Goal: Task Accomplishment & Management: Complete application form

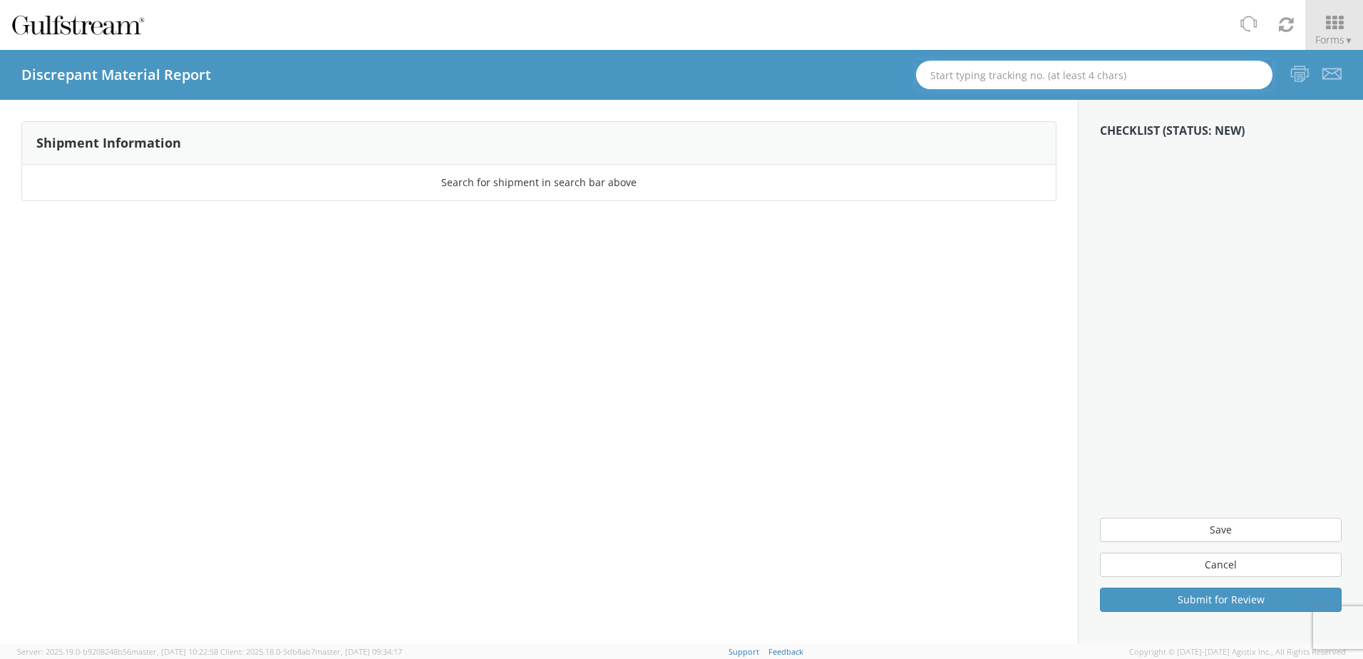
click at [1036, 72] on input "text" at bounding box center [1094, 75] width 356 height 29
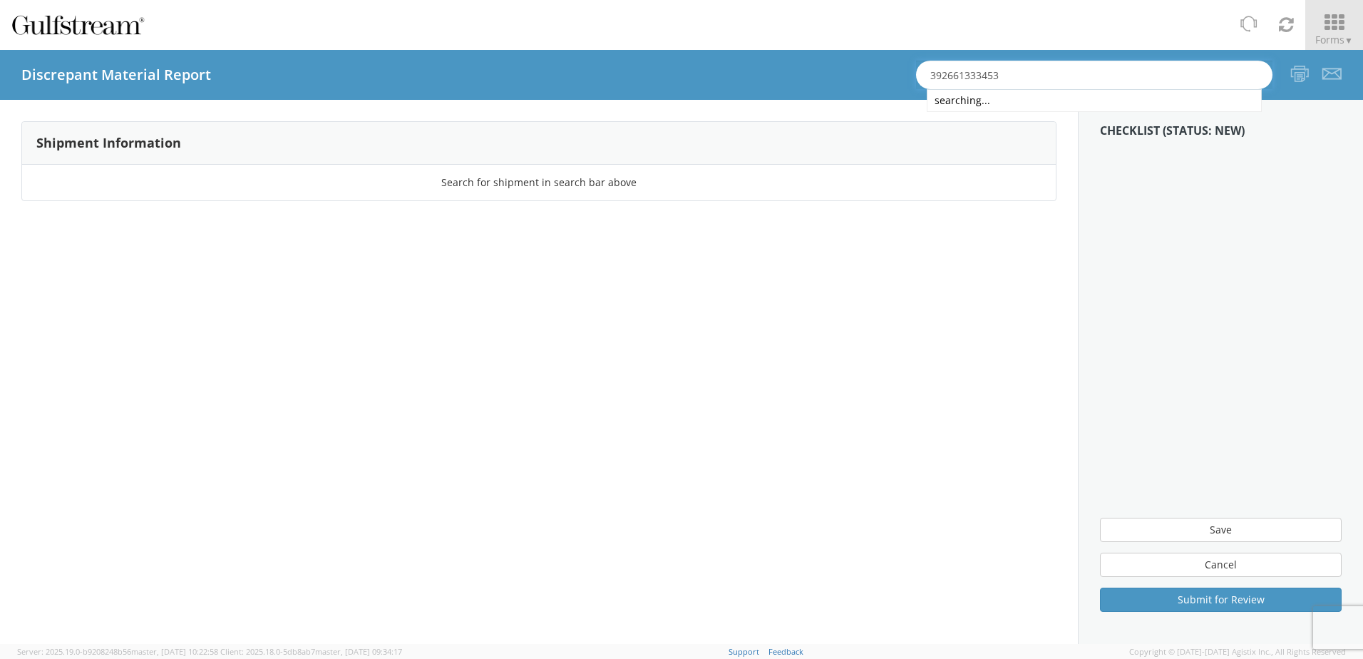
type input "392661333453"
click at [1339, 34] on span "Forms ▼" at bounding box center [1334, 40] width 38 height 14
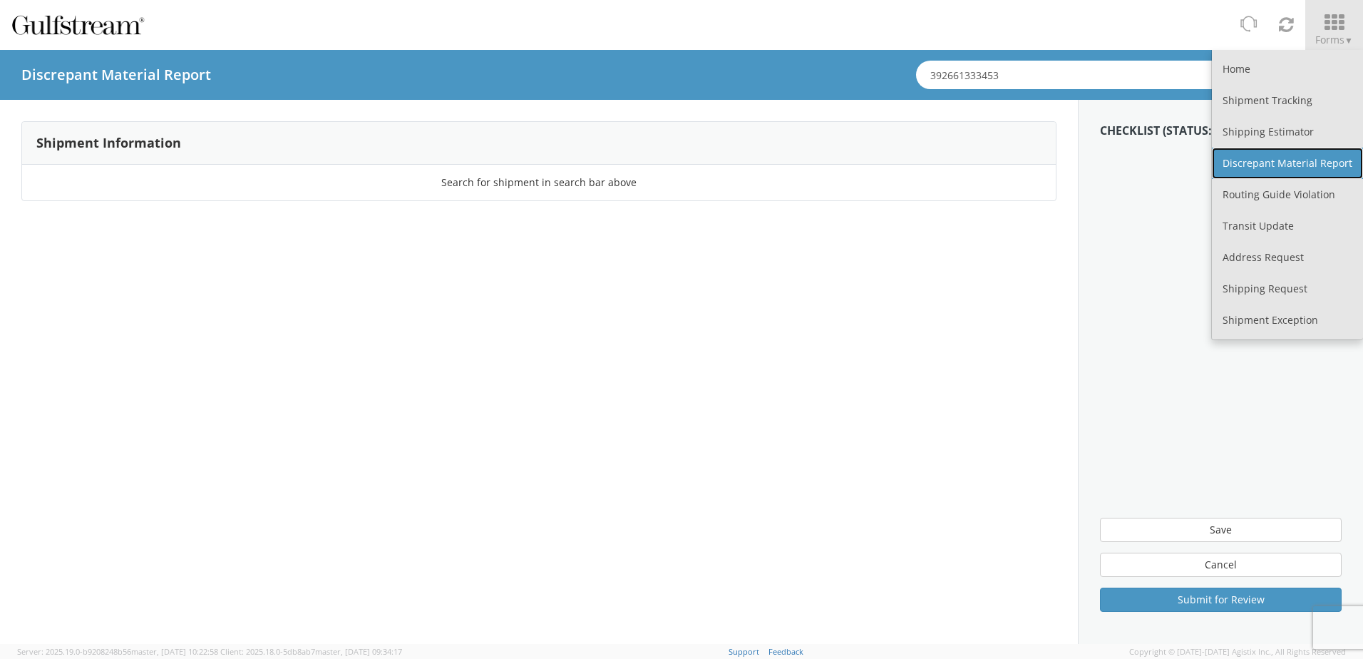
click at [1261, 161] on link "Discrepant Material Report" at bounding box center [1287, 163] width 151 height 31
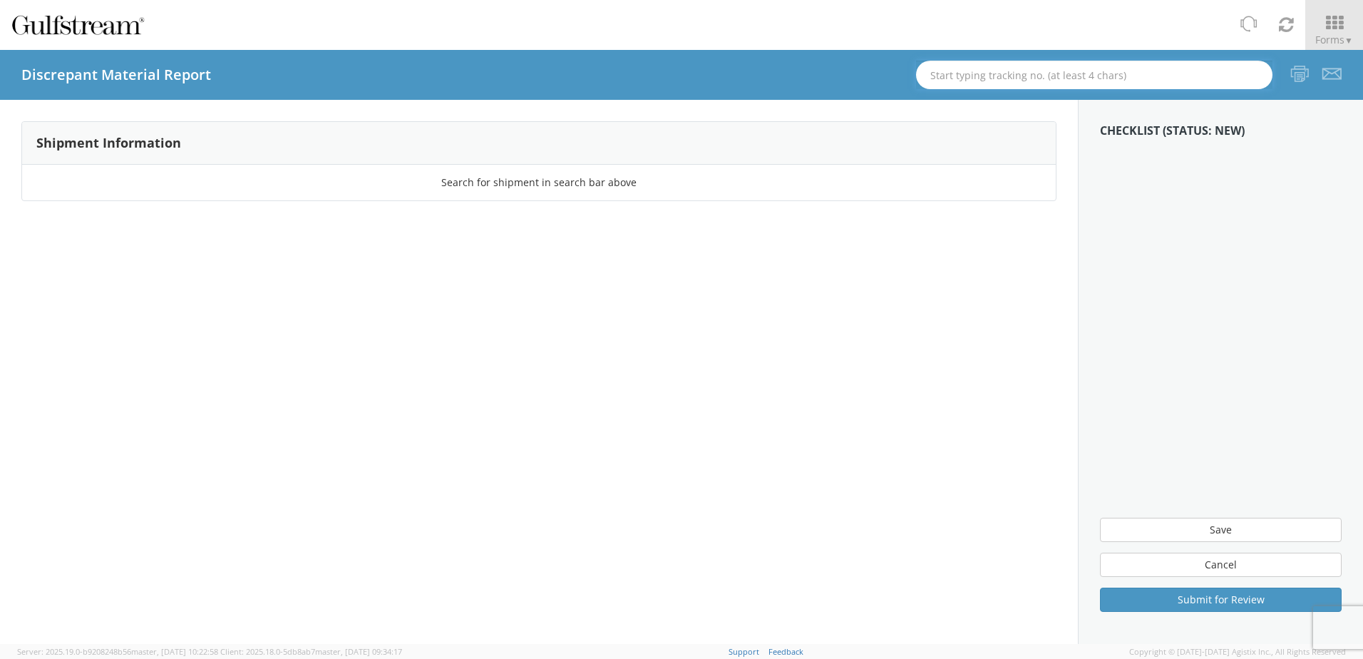
click at [973, 85] on input "text" at bounding box center [1094, 75] width 356 height 29
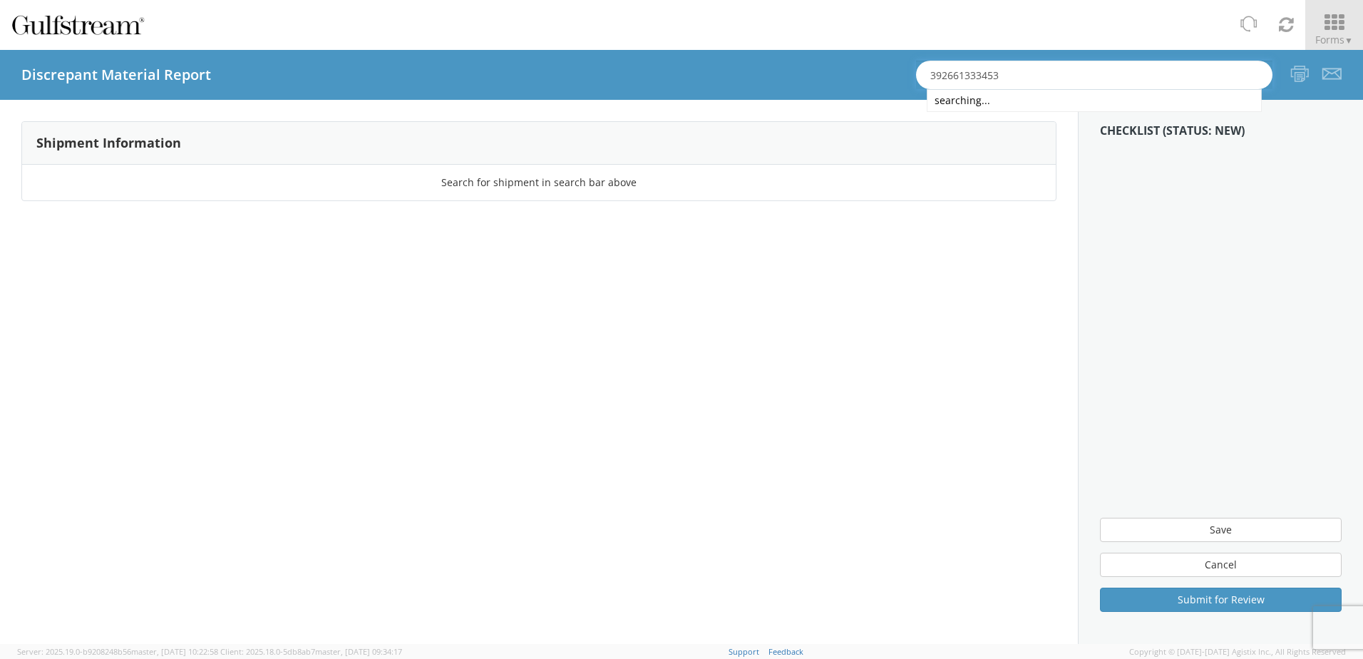
type input "392661333453"
click at [1347, 35] on span "▼" at bounding box center [1349, 40] width 9 height 12
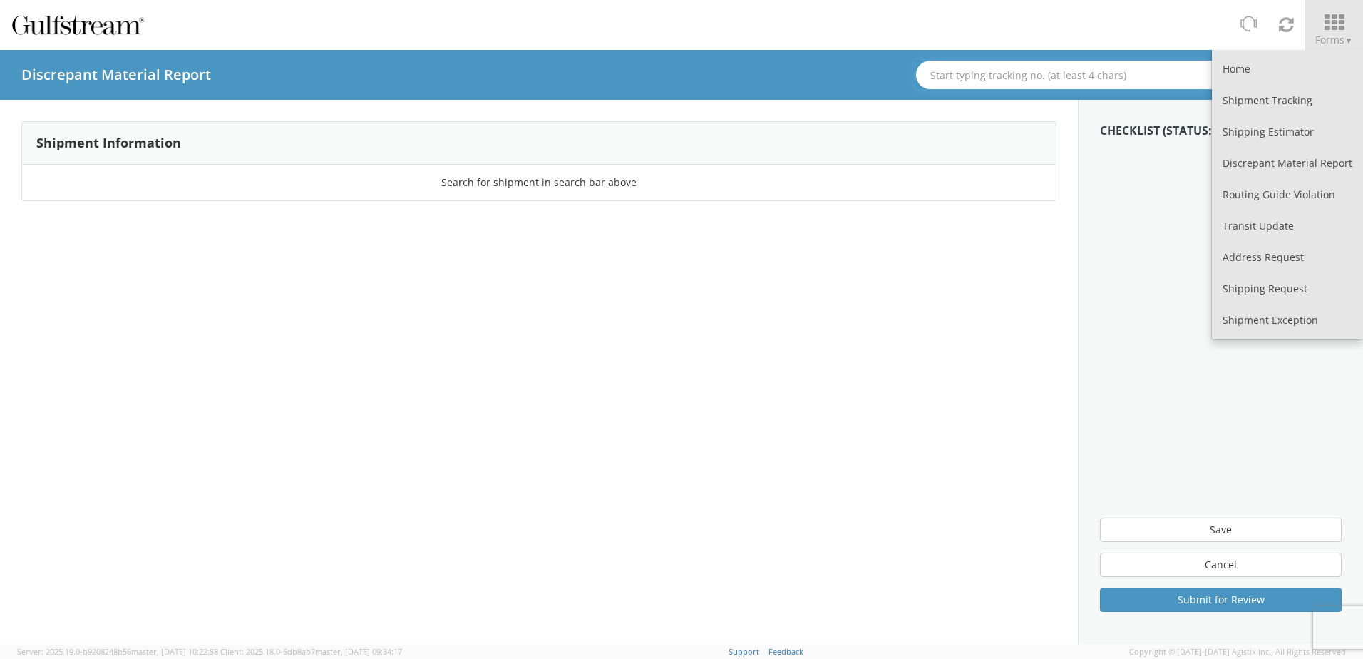
click at [1106, 61] on input "text" at bounding box center [1094, 75] width 356 height 29
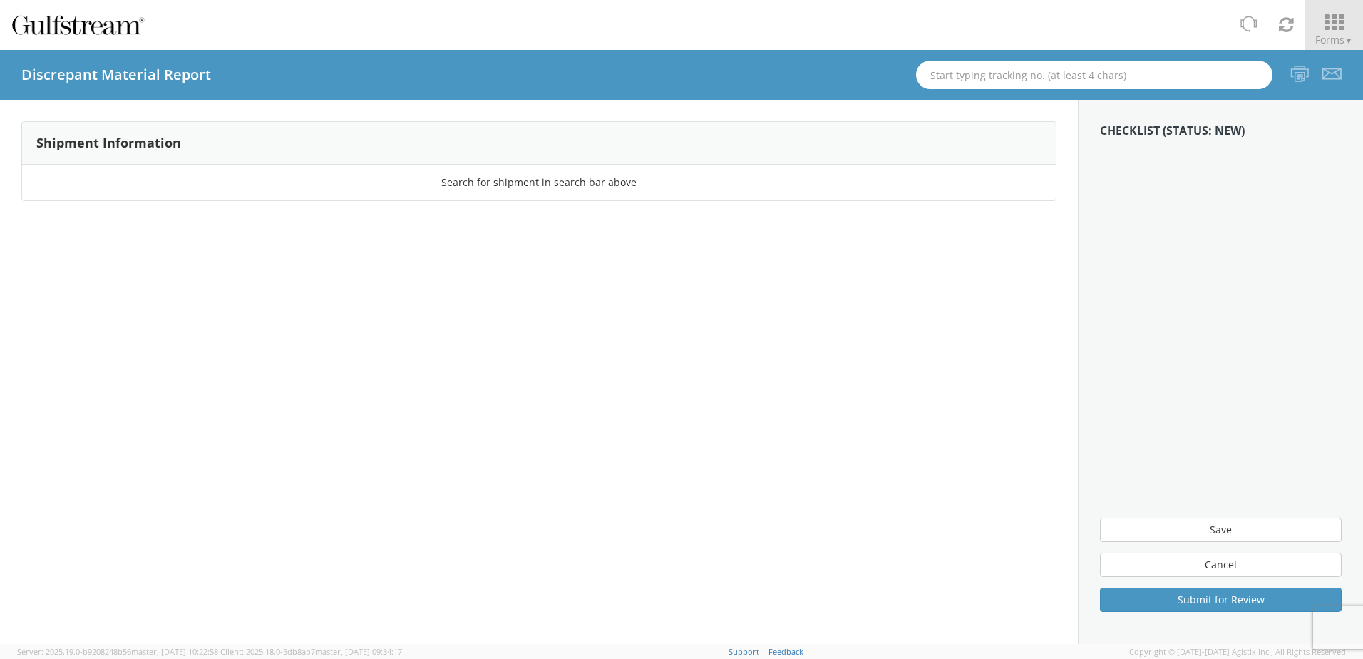
type input "392661333453"
click at [1350, 35] on span "▼" at bounding box center [1349, 40] width 9 height 12
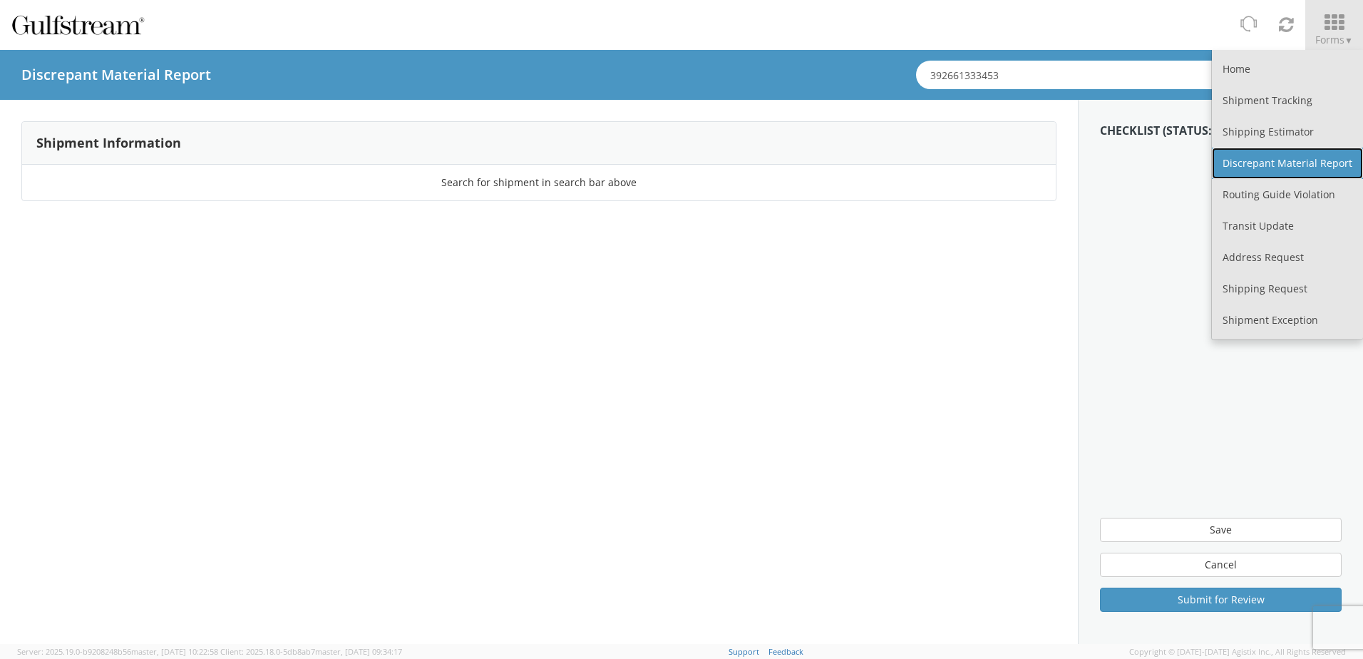
click at [1268, 173] on link "Discrepant Material Report" at bounding box center [1287, 163] width 151 height 31
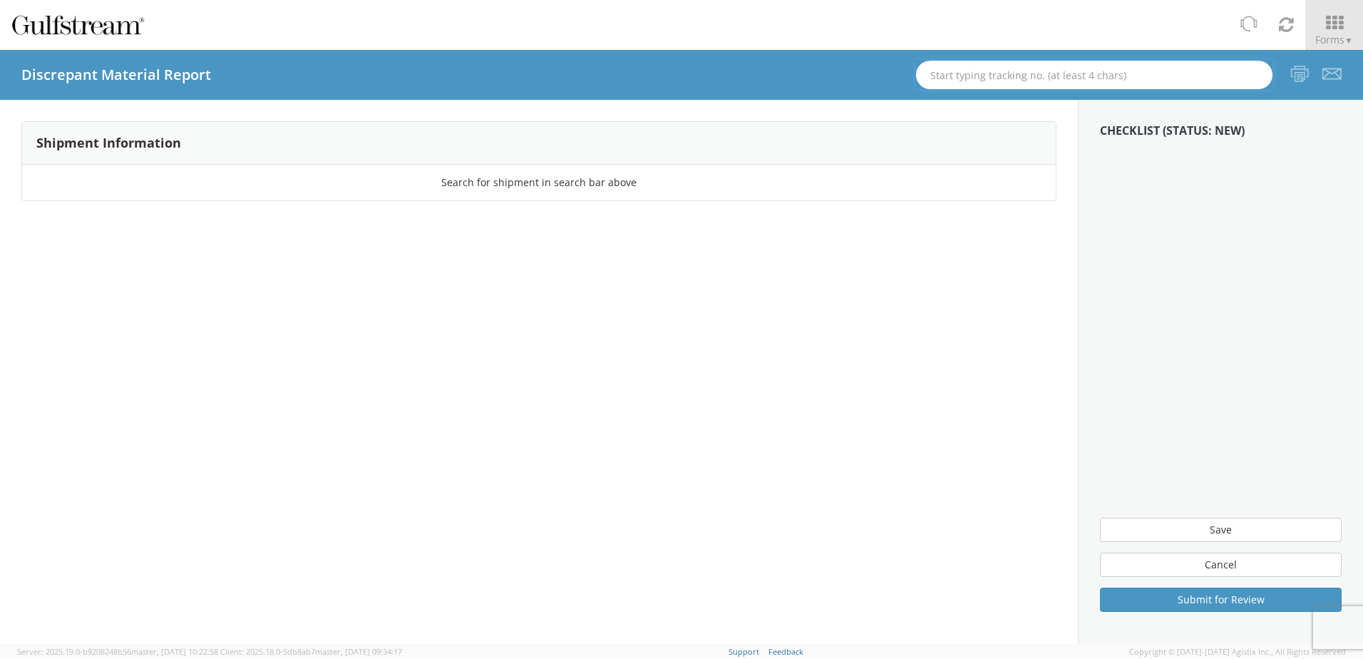
click at [1035, 68] on input "text" at bounding box center [1094, 75] width 356 height 29
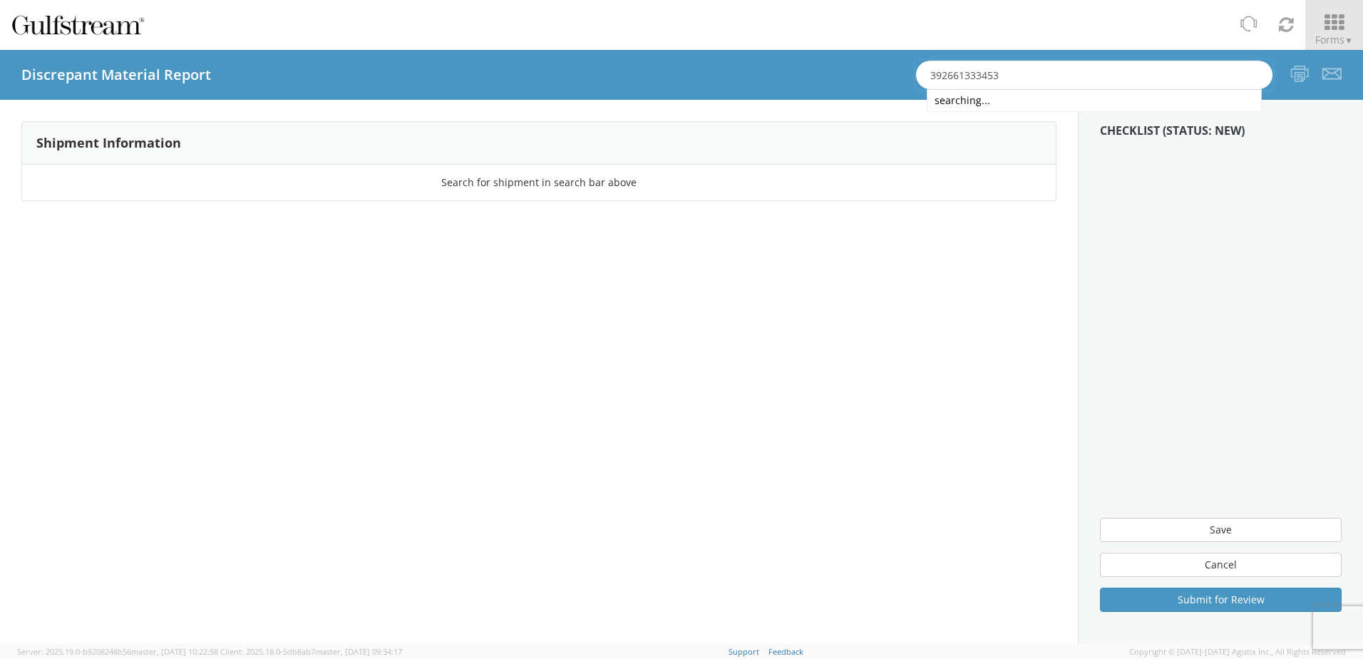
type input "392661333453"
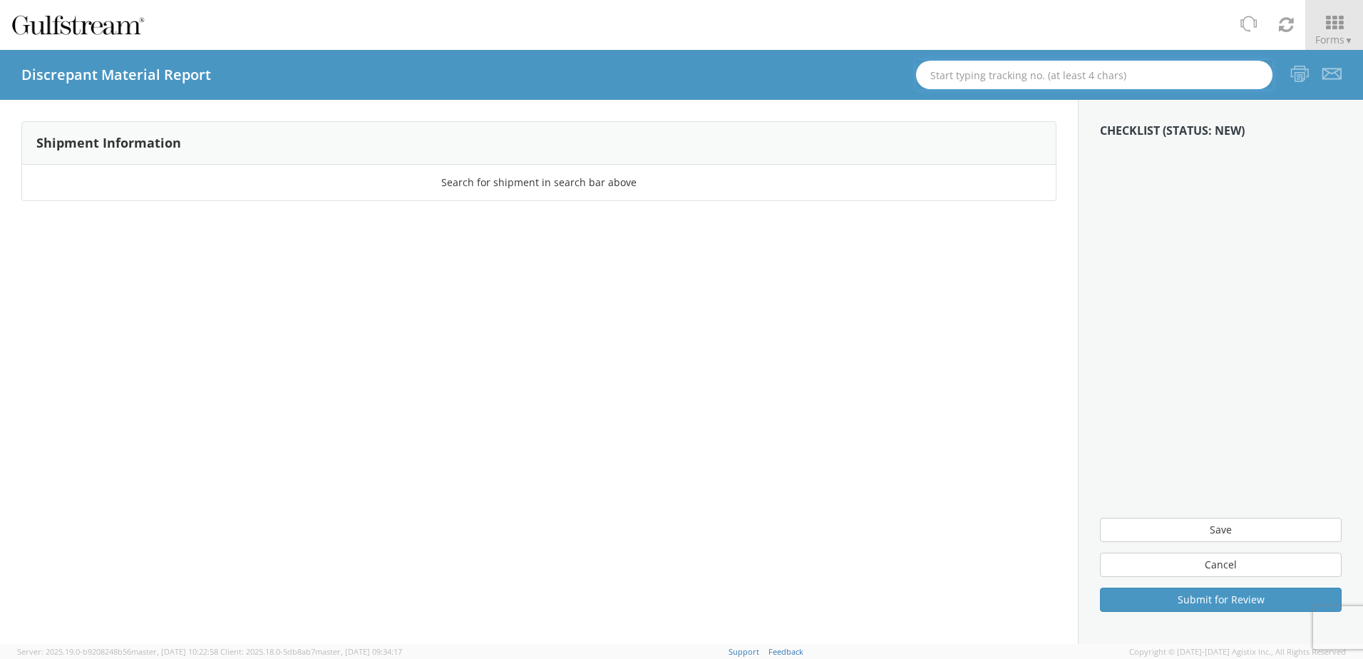
click at [1102, 84] on input "text" at bounding box center [1094, 75] width 356 height 29
type input "392661333453"
click at [1154, 128] on strong "Checklist (Status: New)" at bounding box center [1172, 131] width 145 height 16
click at [787, 194] on div "Search for shipment in search bar above" at bounding box center [539, 183] width 1034 height 36
click at [1345, 34] on span "Forms ▼" at bounding box center [1334, 40] width 38 height 14
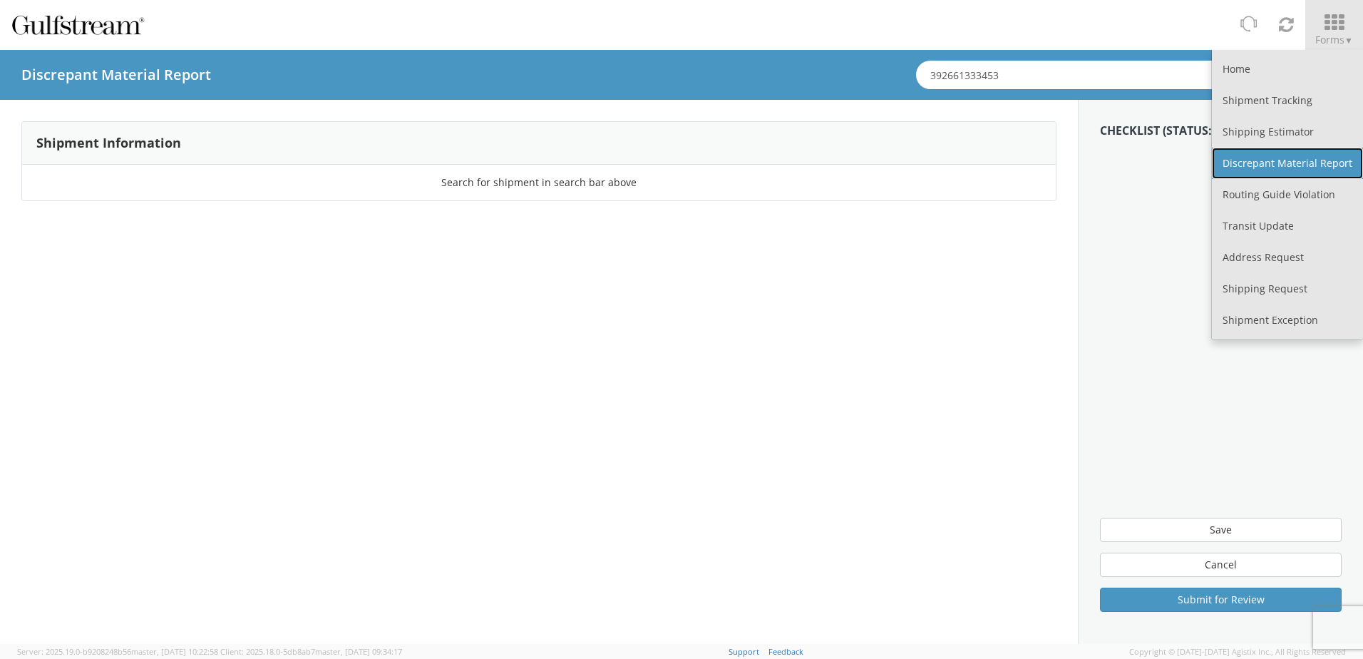
click at [1295, 156] on link "Discrepant Material Report" at bounding box center [1287, 163] width 151 height 31
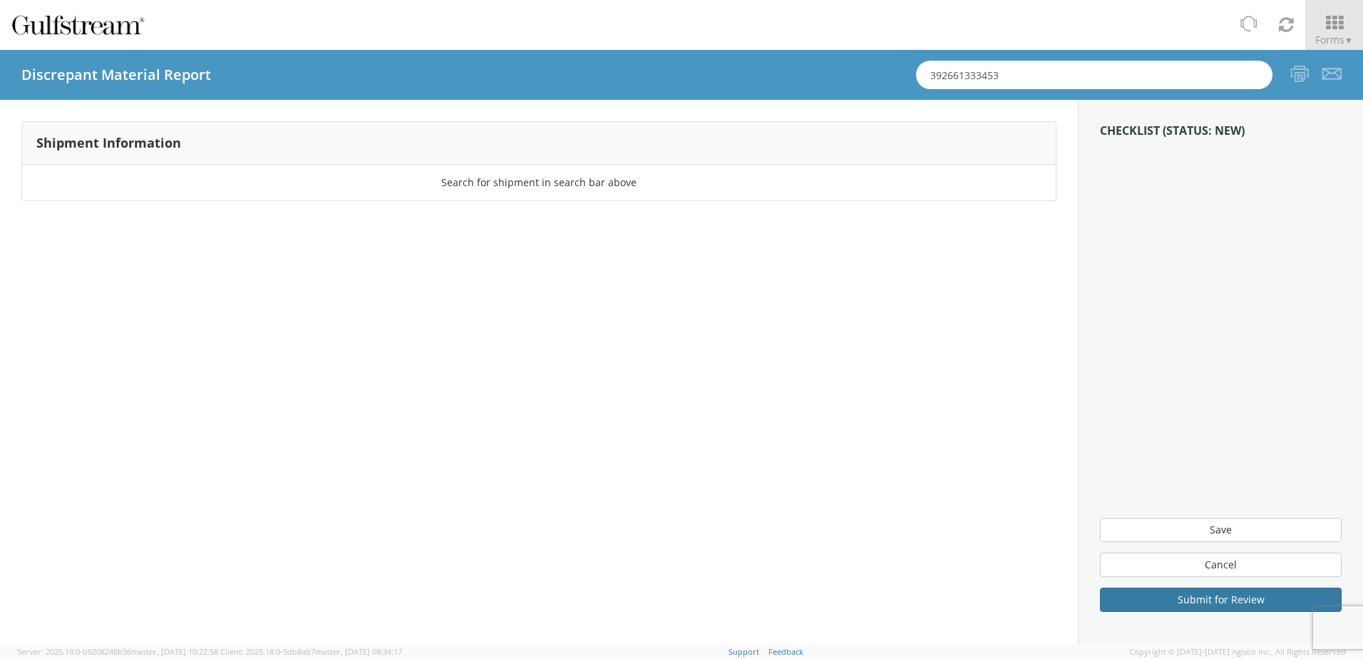
click at [1242, 591] on button "Submit for Review" at bounding box center [1221, 599] width 242 height 24
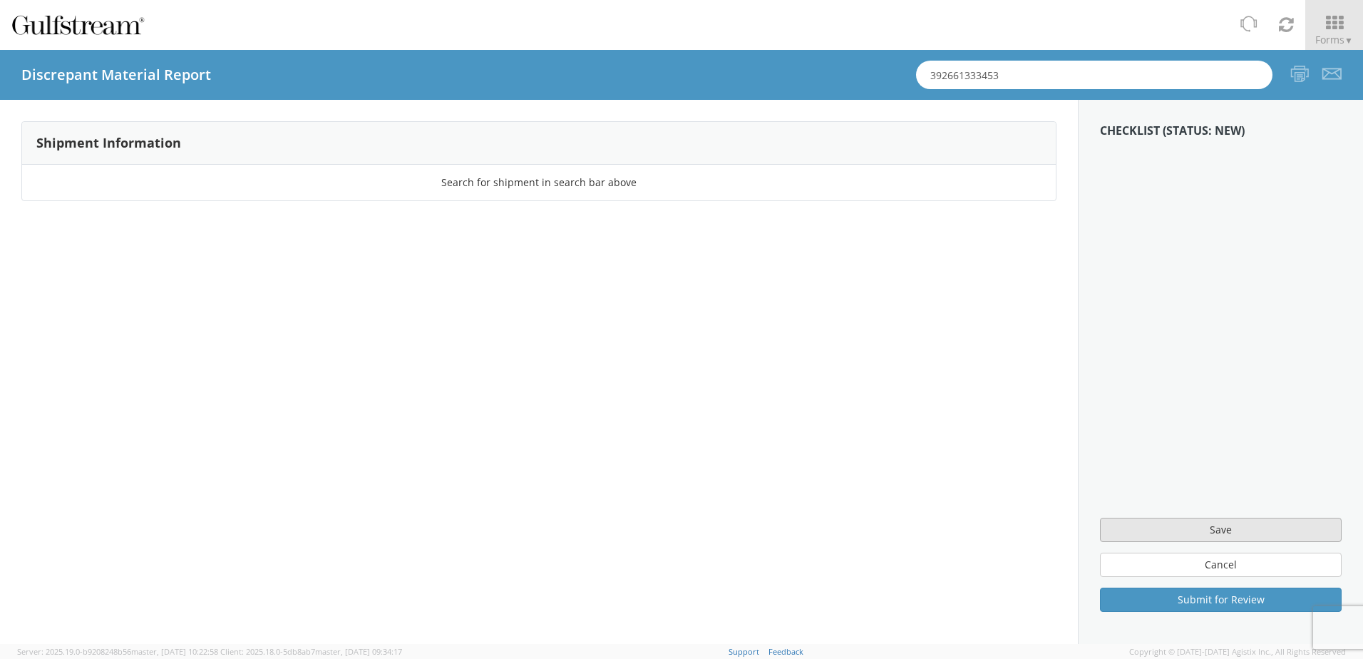
click at [1221, 529] on button "Save" at bounding box center [1221, 530] width 242 height 24
click at [1083, 81] on input "text" at bounding box center [1094, 75] width 356 height 29
type input "392661333453"
click at [1340, 40] on span "Forms ▼" at bounding box center [1334, 40] width 38 height 14
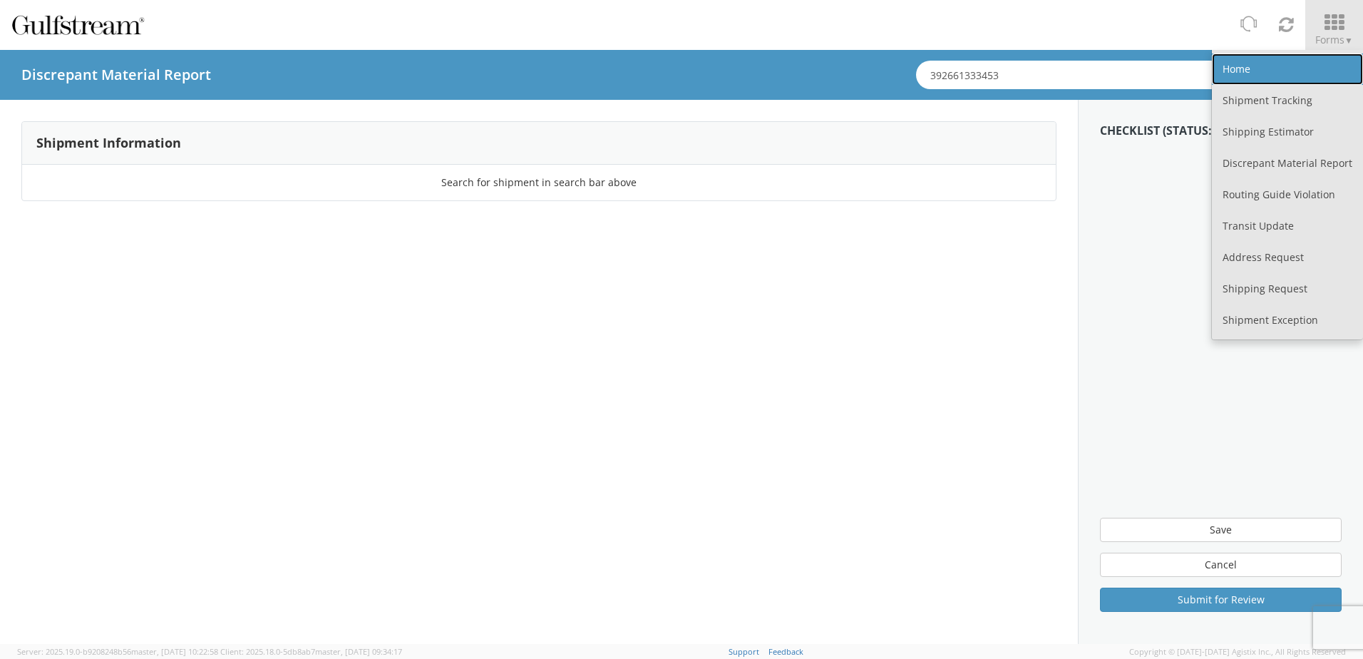
click at [1251, 77] on link "Home" at bounding box center [1287, 68] width 151 height 31
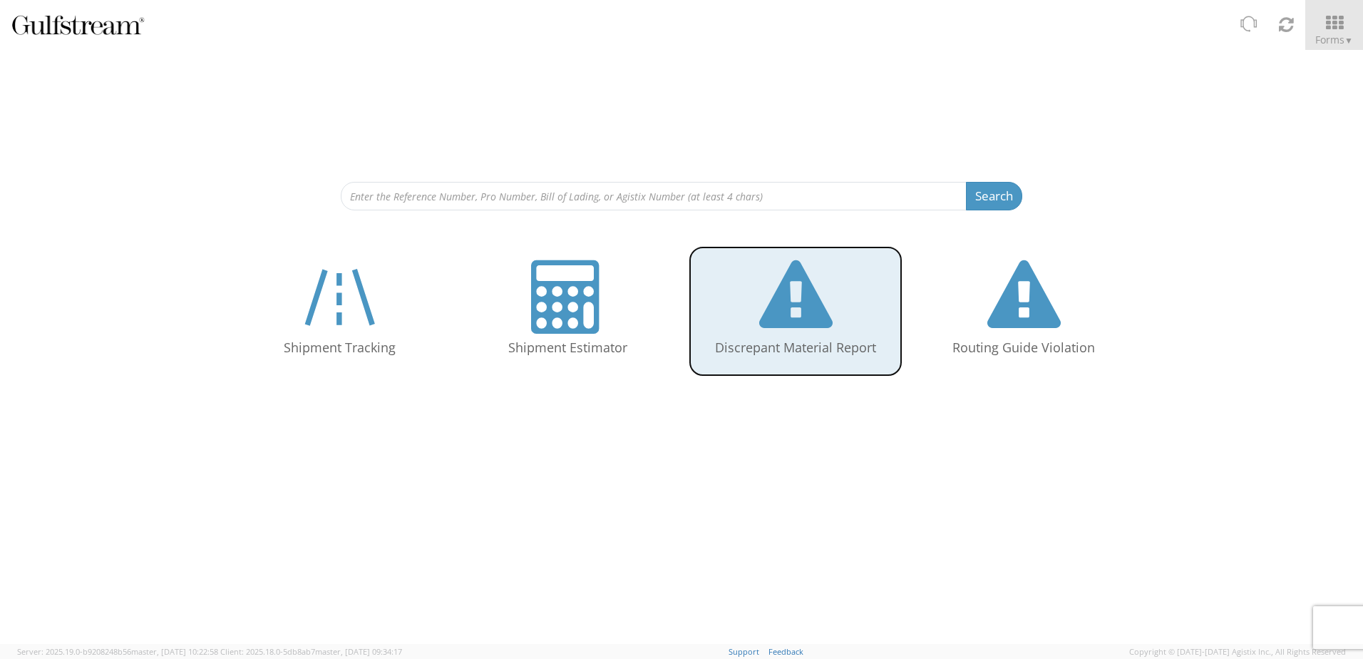
click at [862, 294] on link "Discrepant Material Report" at bounding box center [796, 311] width 214 height 130
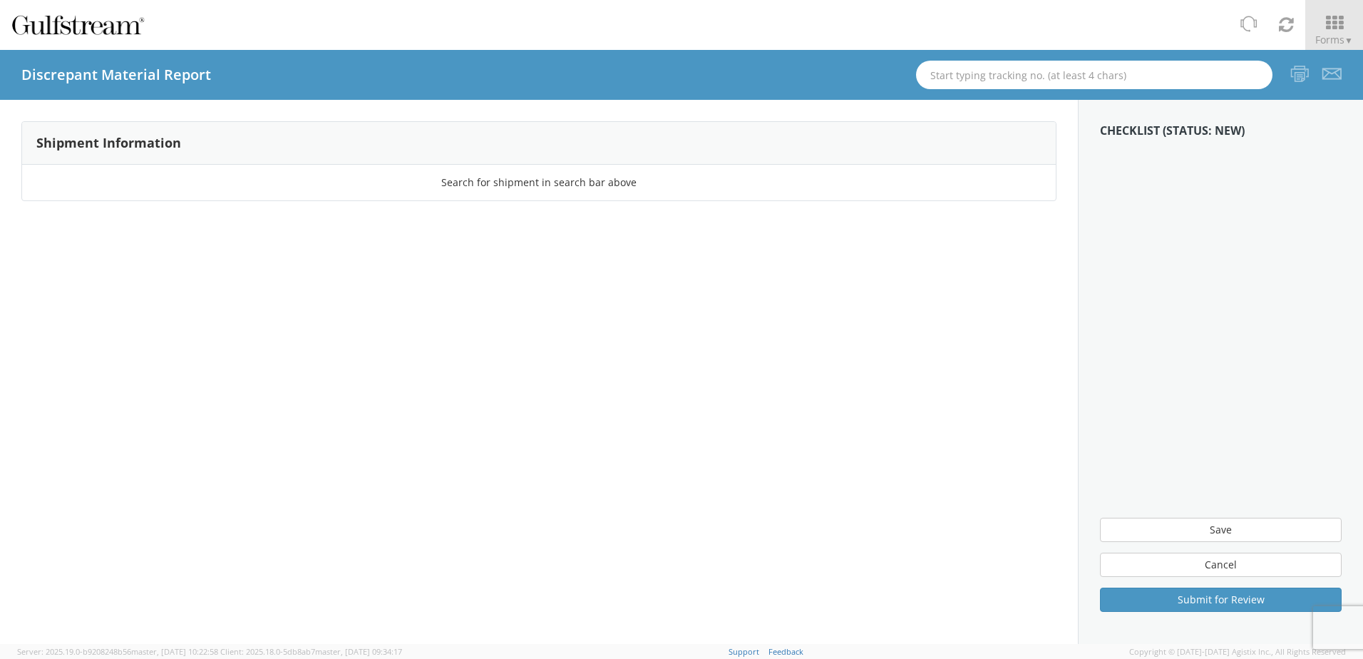
click at [1206, 180] on aside "Checklist (Status: New) Save Cancel Submit for Review" at bounding box center [1220, 372] width 285 height 544
click at [1121, 78] on input "text" at bounding box center [1094, 75] width 356 height 29
